Goal: Information Seeking & Learning: Learn about a topic

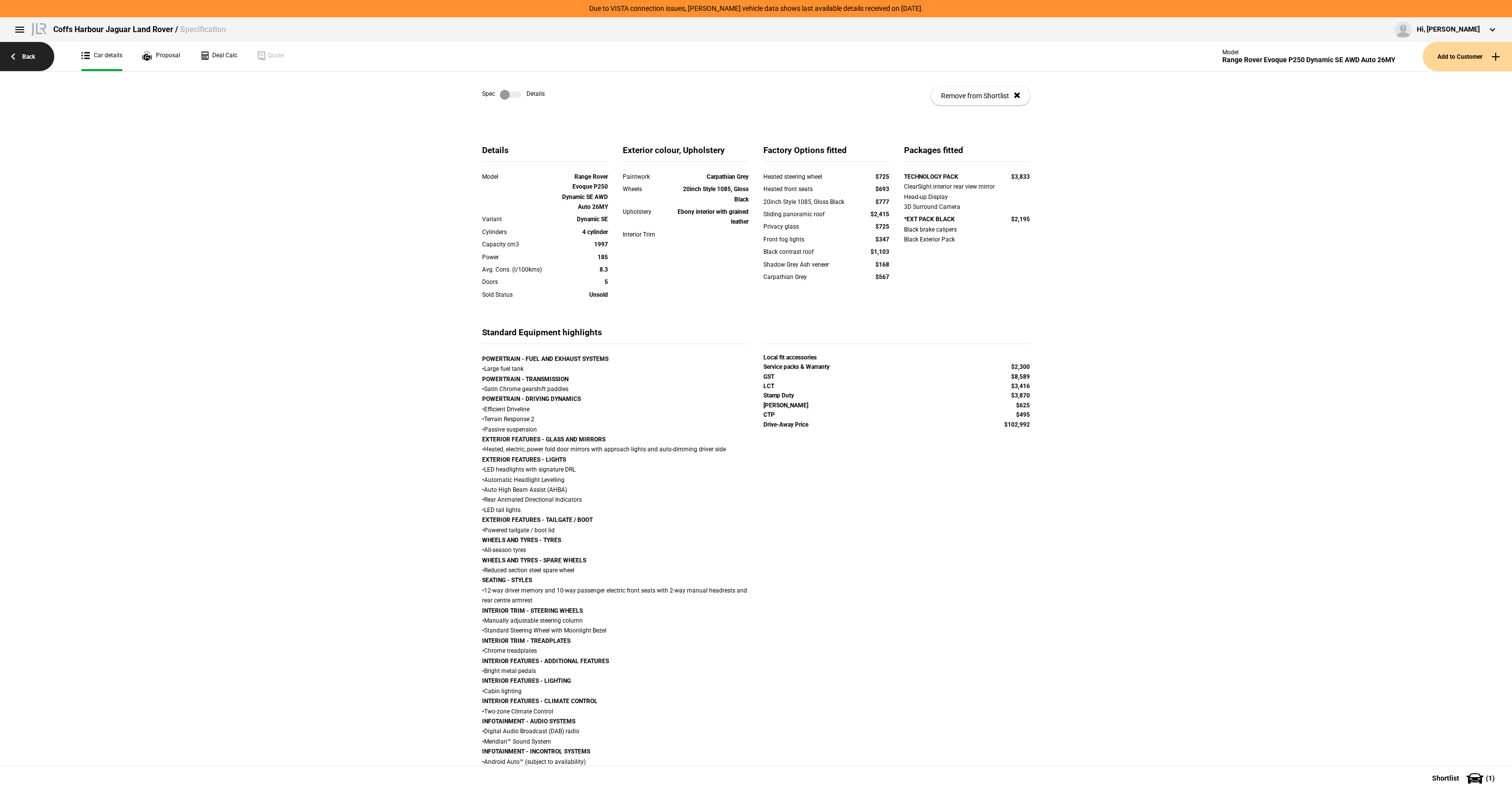
click at [28, 62] on link "Back" at bounding box center [27, 56] width 54 height 29
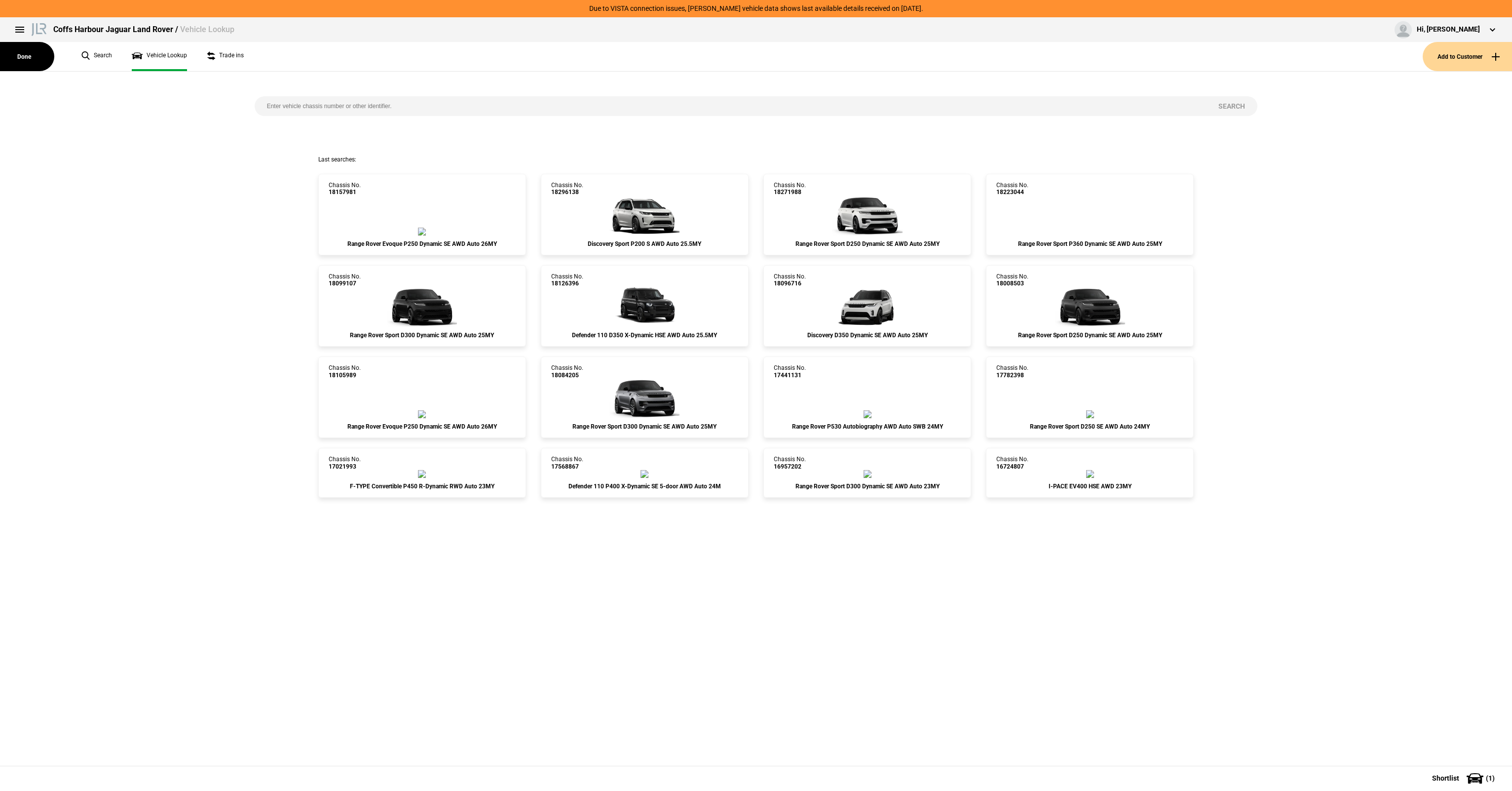
click at [421, 98] on input "search" at bounding box center [730, 106] width 952 height 20
paste input "18096716"
type input "18096716"
click at [1235, 103] on button "Search" at bounding box center [1231, 106] width 51 height 20
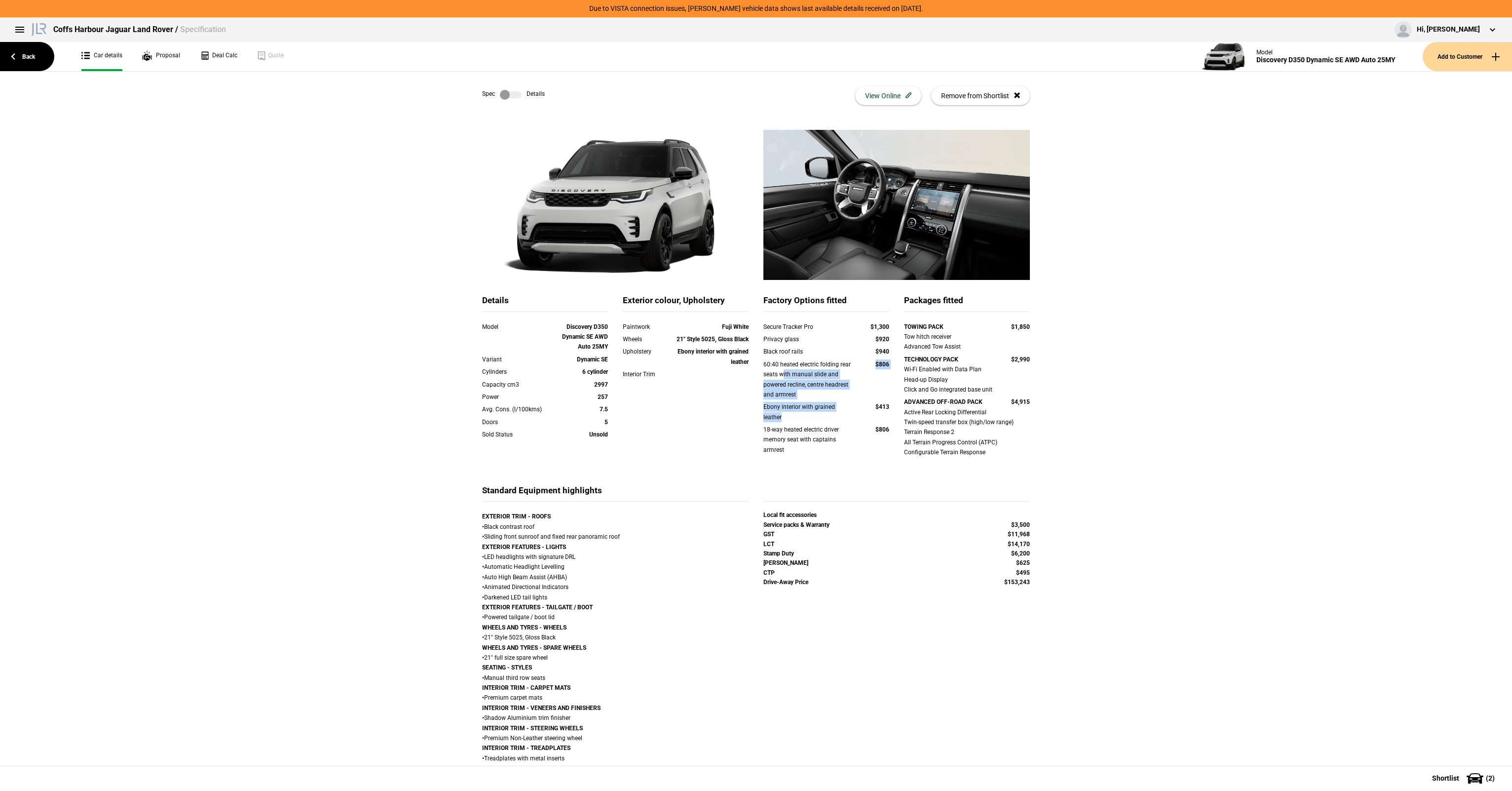
drag, startPoint x: 778, startPoint y: 372, endPoint x: 796, endPoint y: 422, distance: 53.1
click at [796, 422] on div "Secure Tracker Pro $1,300 Privacy glass $920 Black roof rails $940 60:40 heated…" at bounding box center [826, 395] width 126 height 145
click at [796, 422] on div "Ebony interior with grained leather $413" at bounding box center [826, 413] width 140 height 23
click at [782, 412] on div "Ebony interior with grained leather" at bounding box center [807, 412] width 88 height 20
click at [772, 435] on div "18-way heated electric driver memory seat with captains armrest" at bounding box center [807, 439] width 88 height 30
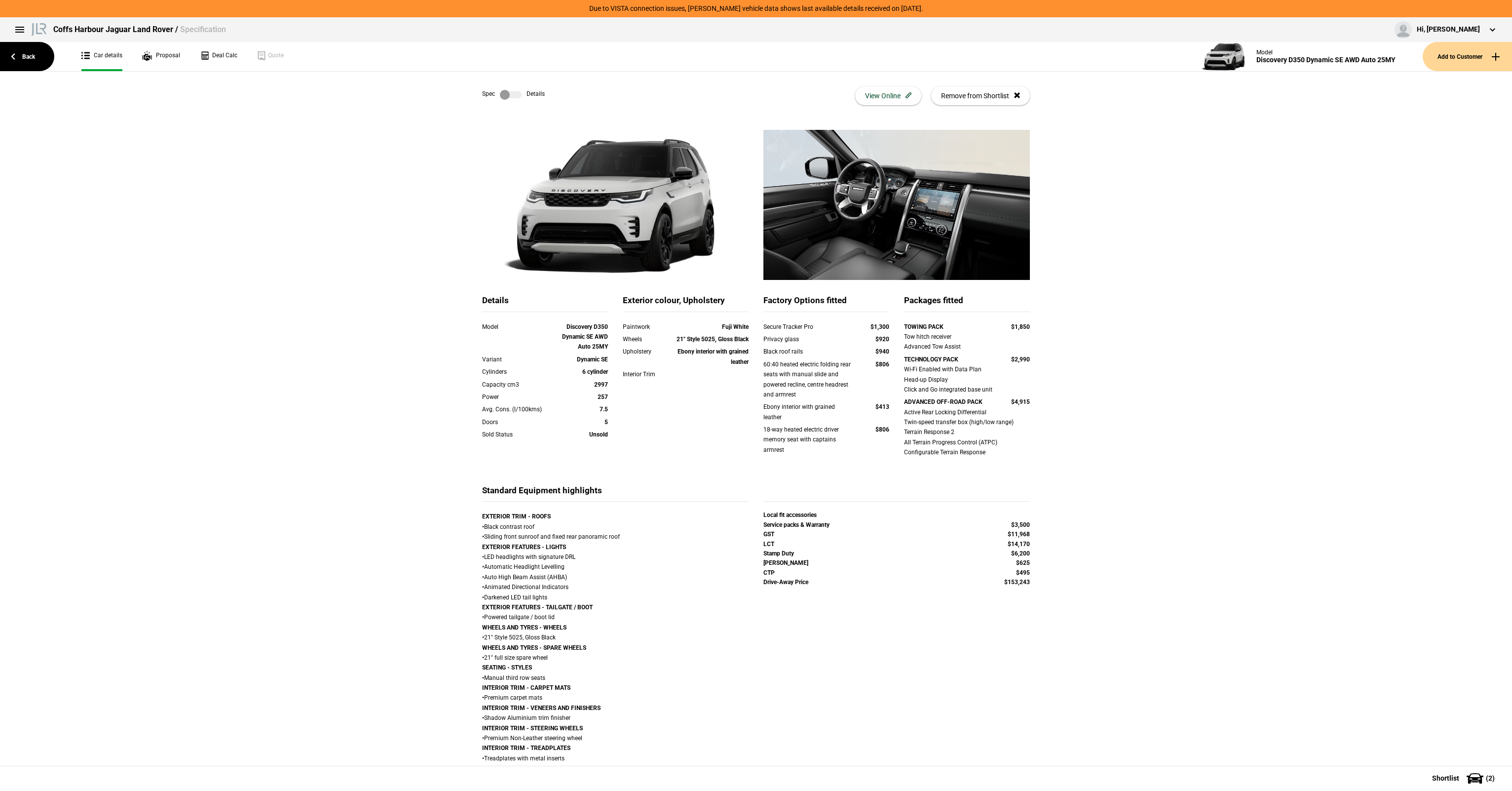
click at [774, 435] on div "18-way heated electric driver memory seat with captains armrest" at bounding box center [807, 439] width 88 height 30
drag, startPoint x: 778, startPoint y: 443, endPoint x: 765, endPoint y: 437, distance: 14.3
click at [765, 437] on div "18-way heated electric driver memory seat with captains armrest" at bounding box center [807, 439] width 88 height 30
click at [765, 436] on div "18-way heated electric driver memory seat with captains armrest" at bounding box center [807, 439] width 88 height 30
drag, startPoint x: 778, startPoint y: 440, endPoint x: 783, endPoint y: 443, distance: 5.8
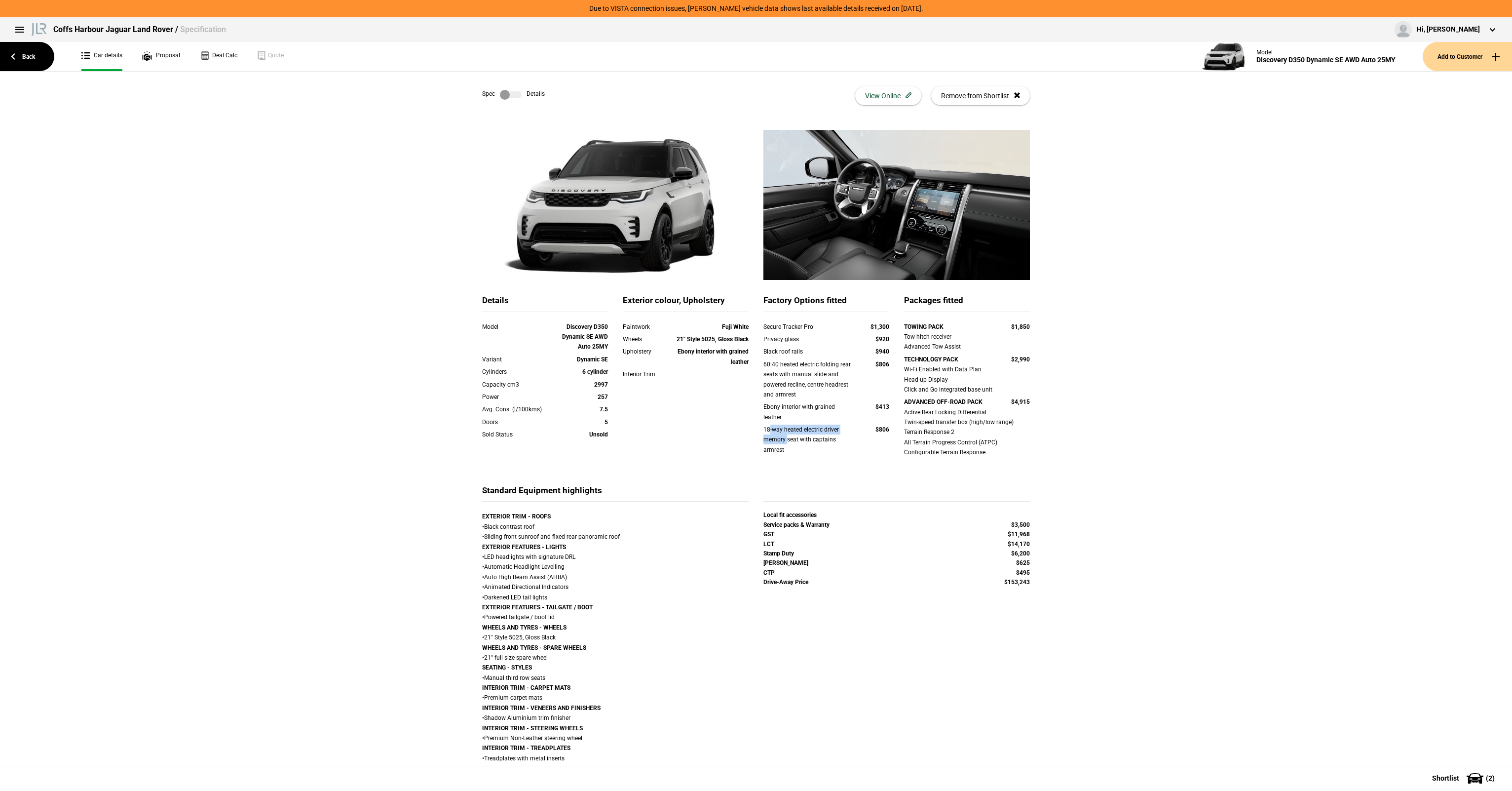
click at [783, 443] on div "18-way heated electric driver memory seat with captains armrest" at bounding box center [807, 439] width 88 height 30
click at [784, 443] on div "18-way heated electric driver memory seat with captains armrest" at bounding box center [807, 439] width 88 height 30
drag, startPoint x: 783, startPoint y: 447, endPoint x: 774, endPoint y: 440, distance: 11.4
click at [774, 440] on div "18-way heated electric driver memory seat with captains armrest" at bounding box center [807, 439] width 88 height 30
click at [774, 438] on div "18-way heated electric driver memory seat with captains armrest" at bounding box center [807, 439] width 88 height 30
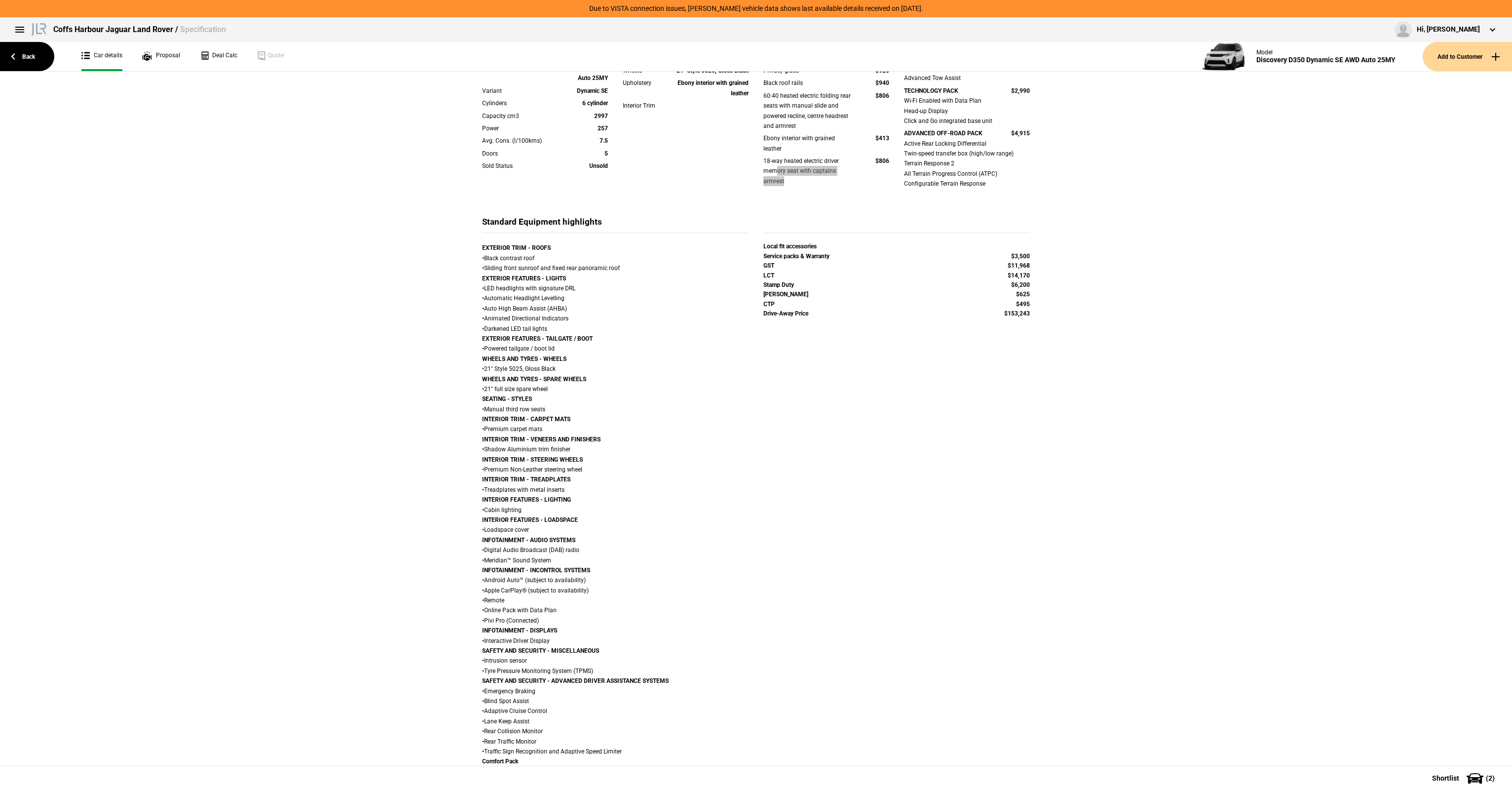
scroll to position [316, 0]
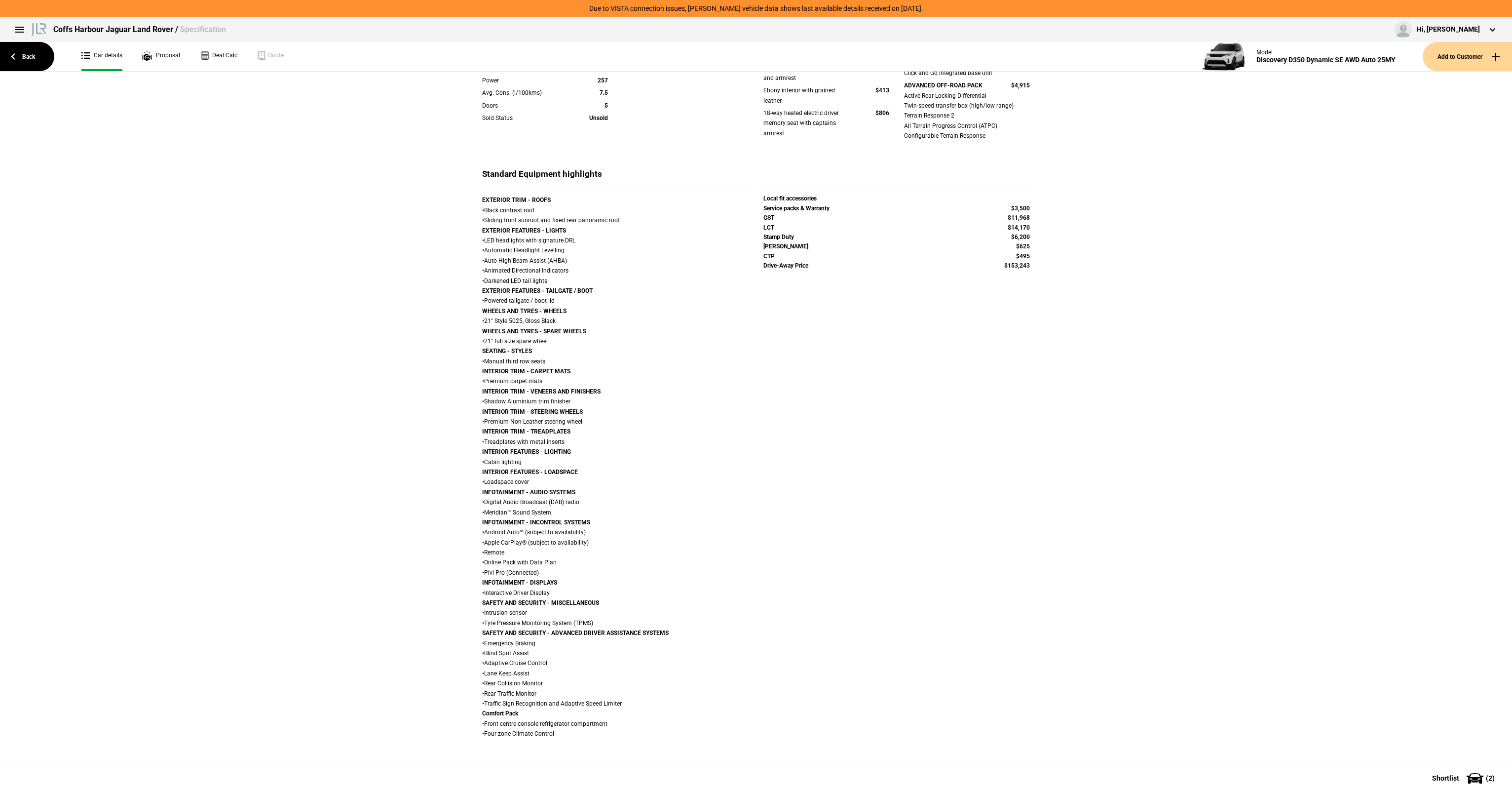
drag, startPoint x: 492, startPoint y: 718, endPoint x: 629, endPoint y: 720, distance: 137.0
click at [621, 720] on div "EXTERIOR TRIM - ROOFS • Black contrast roof • Sliding front sunroof and fixed r…" at bounding box center [615, 467] width 266 height 543
click at [629, 720] on div "EXTERIOR TRIM - ROOFS • Black contrast roof • Sliding front sunroof and fixed r…" at bounding box center [615, 467] width 266 height 543
drag, startPoint x: 604, startPoint y: 720, endPoint x: 504, endPoint y: 717, distance: 100.0
click at [504, 717] on div "EXTERIOR TRIM - ROOFS • Black contrast roof • Sliding front sunroof and fixed r…" at bounding box center [615, 467] width 266 height 543
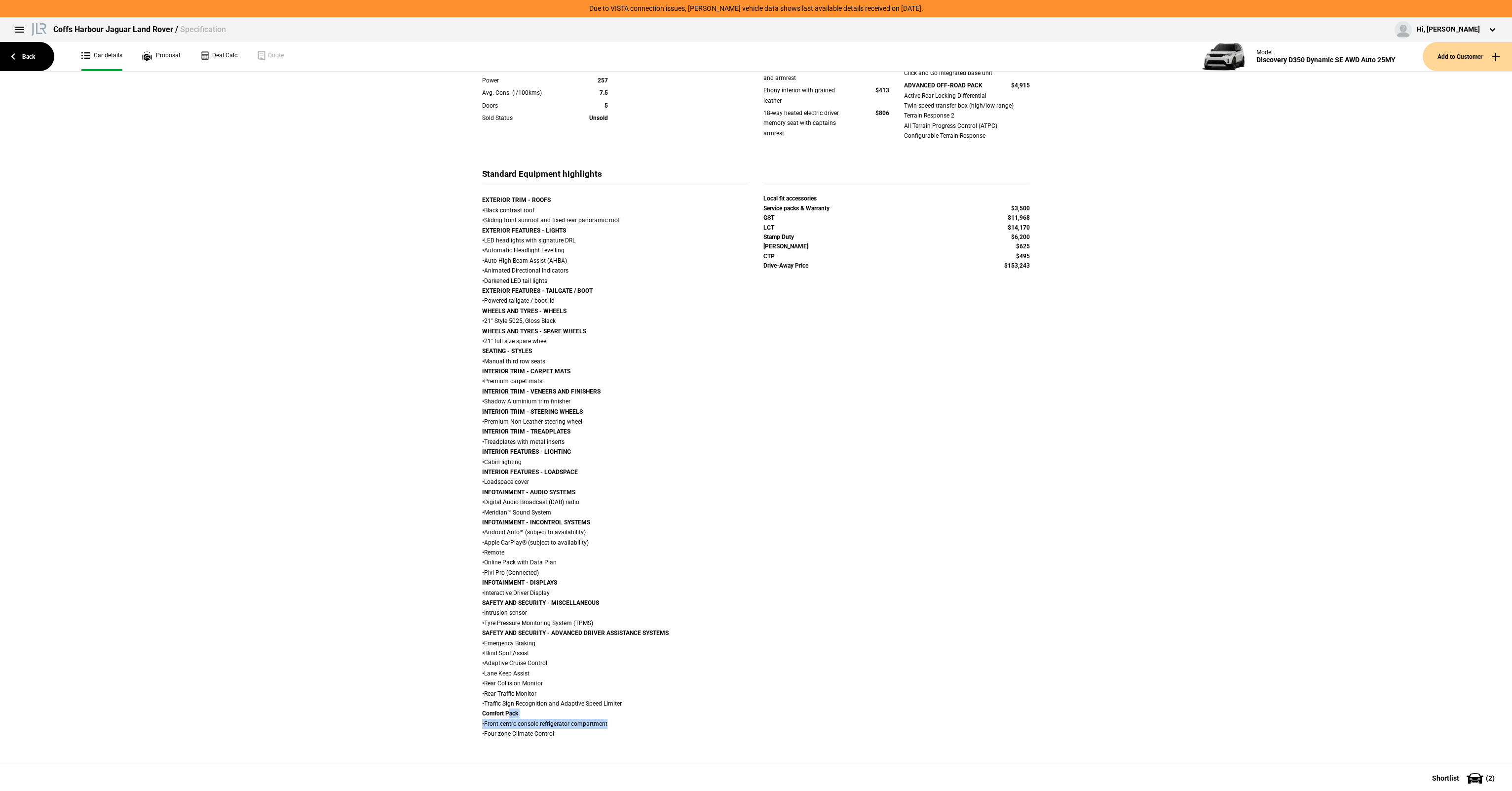
click at [504, 717] on div "EXTERIOR TRIM - ROOFS • Black contrast roof • Sliding front sunroof and fixed r…" at bounding box center [615, 467] width 266 height 543
click at [484, 726] on div "EXTERIOR TRIM - ROOFS • Black contrast roof • Sliding front sunroof and fixed r…" at bounding box center [615, 467] width 266 height 543
drag, startPoint x: 489, startPoint y: 726, endPoint x: 555, endPoint y: 721, distance: 66.2
click at [555, 721] on div "EXTERIOR TRIM - ROOFS • Black contrast roof • Sliding front sunroof and fixed r…" at bounding box center [615, 467] width 266 height 543
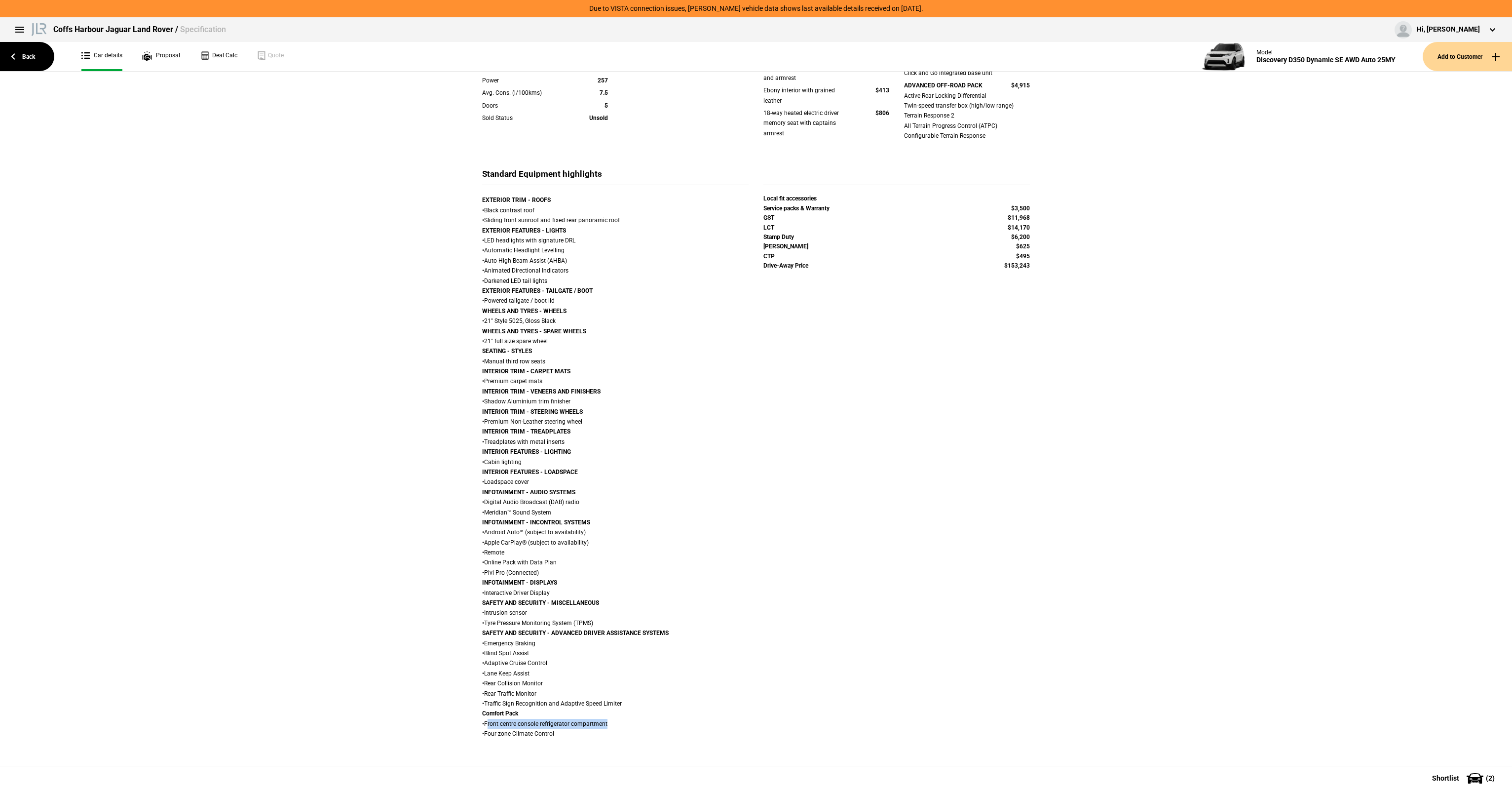
drag, startPoint x: 616, startPoint y: 721, endPoint x: 484, endPoint y: 727, distance: 132.1
click at [484, 727] on div "EXTERIOR TRIM - ROOFS • Black contrast roof • Sliding front sunroof and fixed r…" at bounding box center [615, 467] width 266 height 543
drag, startPoint x: 484, startPoint y: 727, endPoint x: 503, endPoint y: 724, distance: 19.2
click at [503, 724] on div "EXTERIOR TRIM - ROOFS • Black contrast roof • Sliding front sunroof and fixed r…" at bounding box center [615, 467] width 266 height 543
click at [566, 699] on div "EXTERIOR TRIM - ROOFS • Black contrast roof • Sliding front sunroof and fixed r…" at bounding box center [615, 467] width 266 height 543
